Goal: Navigation & Orientation: Find specific page/section

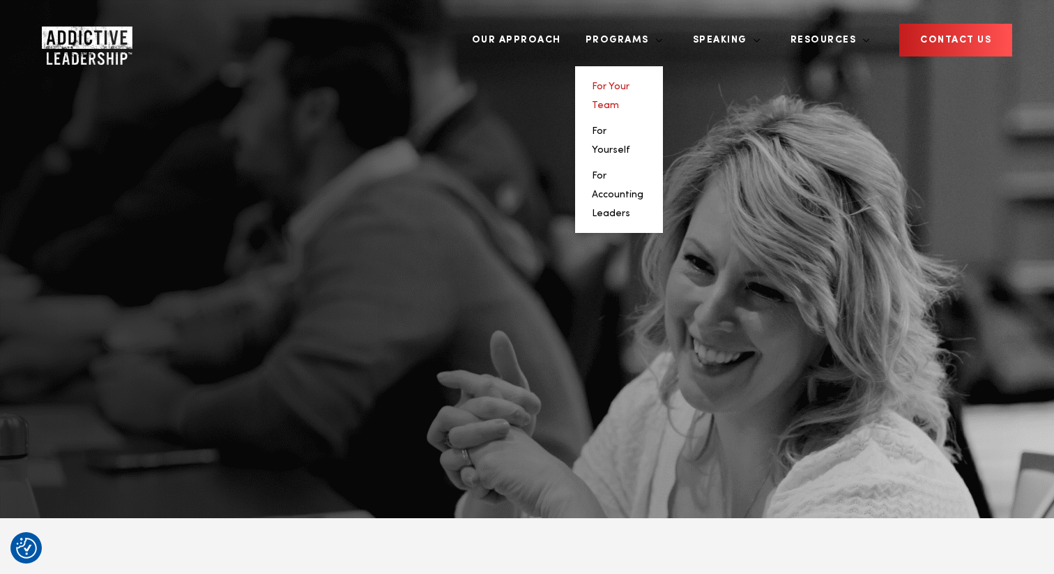
click at [629, 82] on link "For Your Team" at bounding box center [611, 96] width 38 height 29
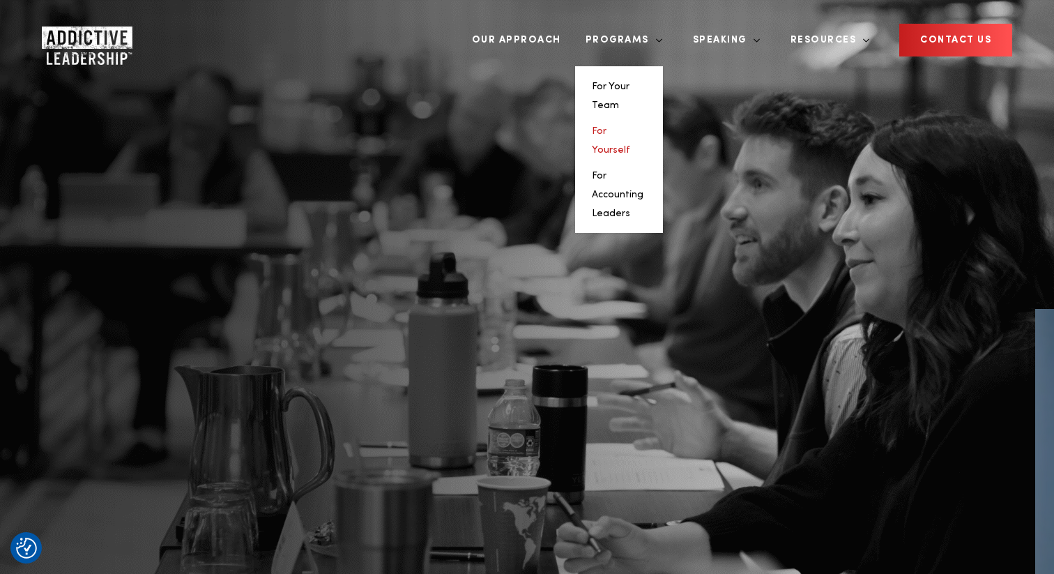
click at [630, 126] on link "For Yourself" at bounding box center [611, 140] width 38 height 29
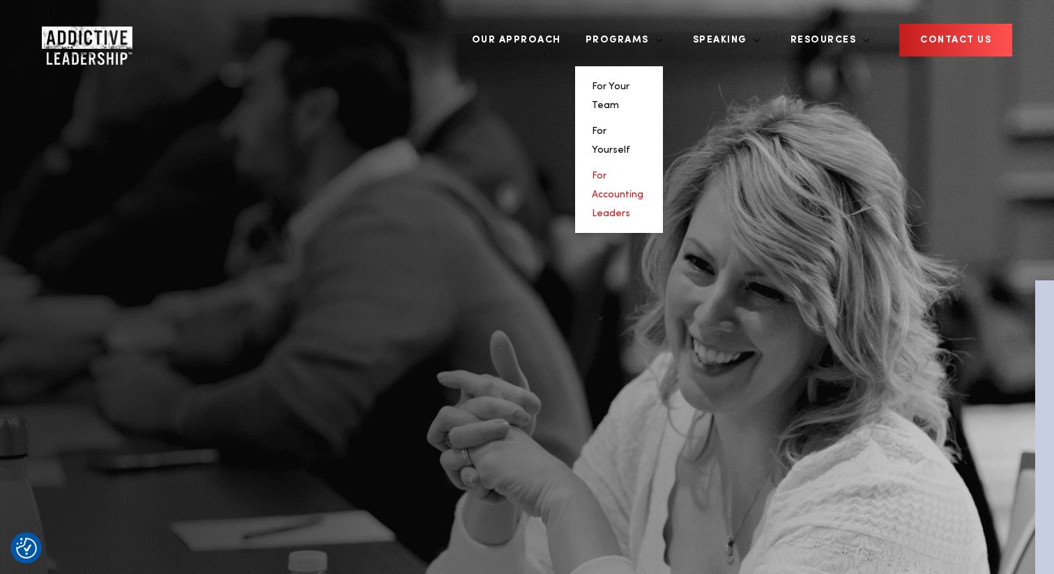
click at [643, 171] on link "For Accounting Leaders" at bounding box center [618, 194] width 52 height 47
